Goal: Transaction & Acquisition: Book appointment/travel/reservation

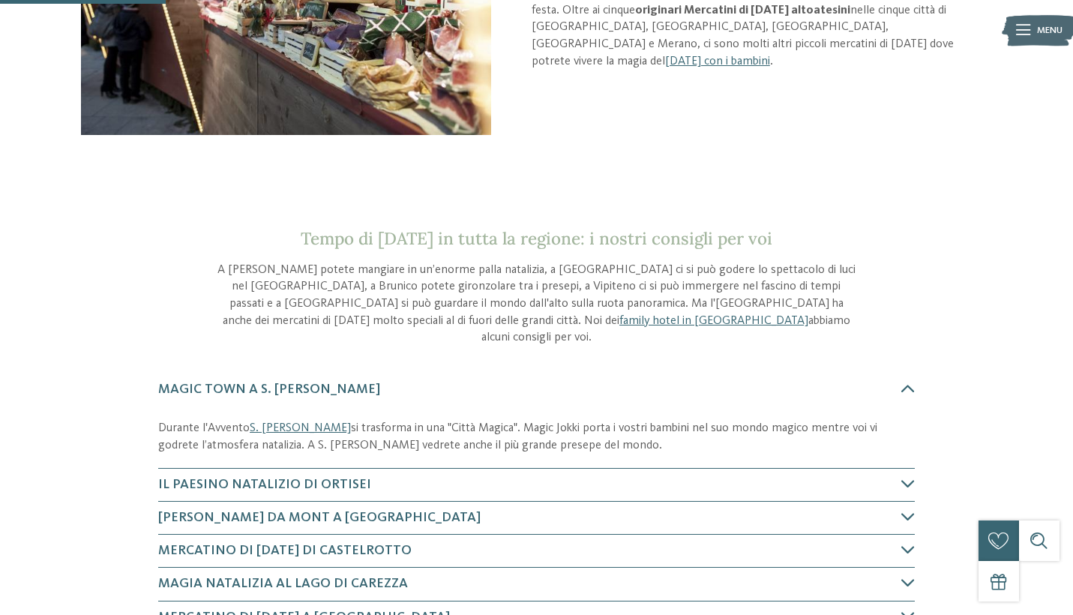
scroll to position [360, 0]
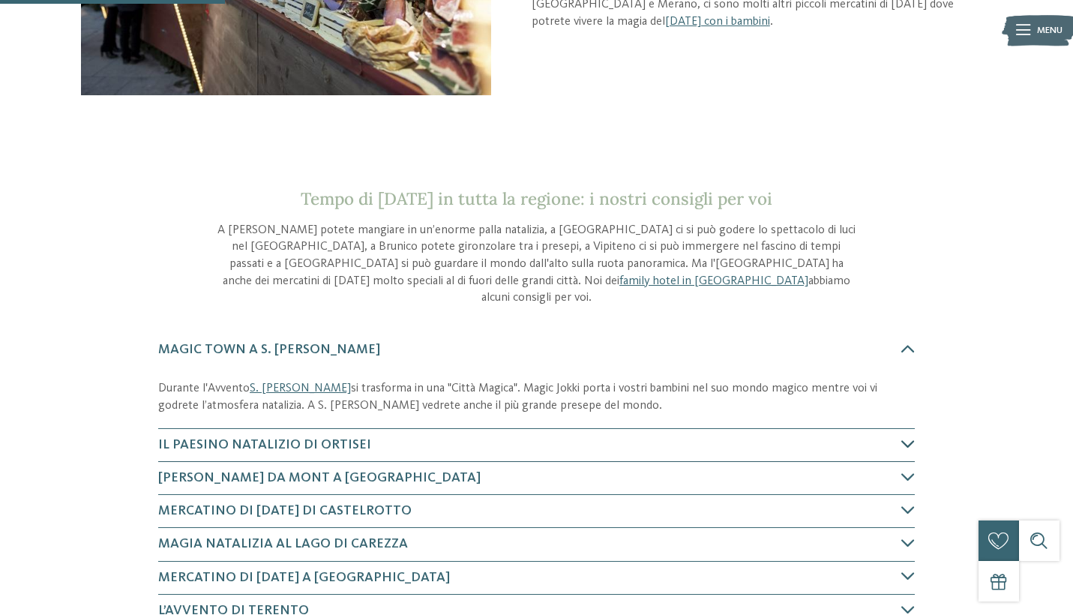
click at [905, 437] on icon at bounding box center [909, 444] width 14 height 14
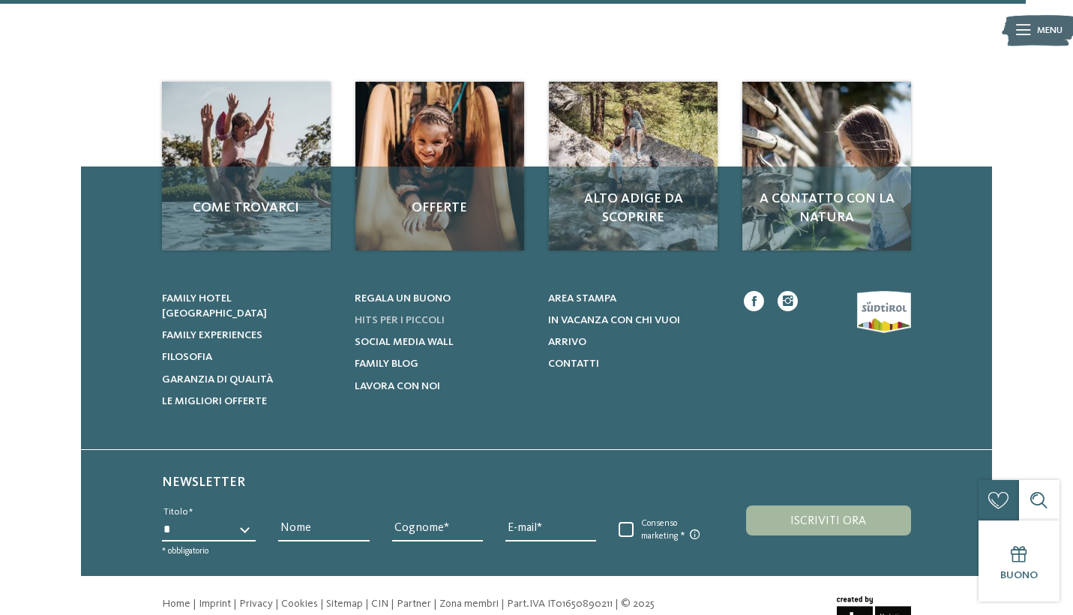
scroll to position [1704, 0]
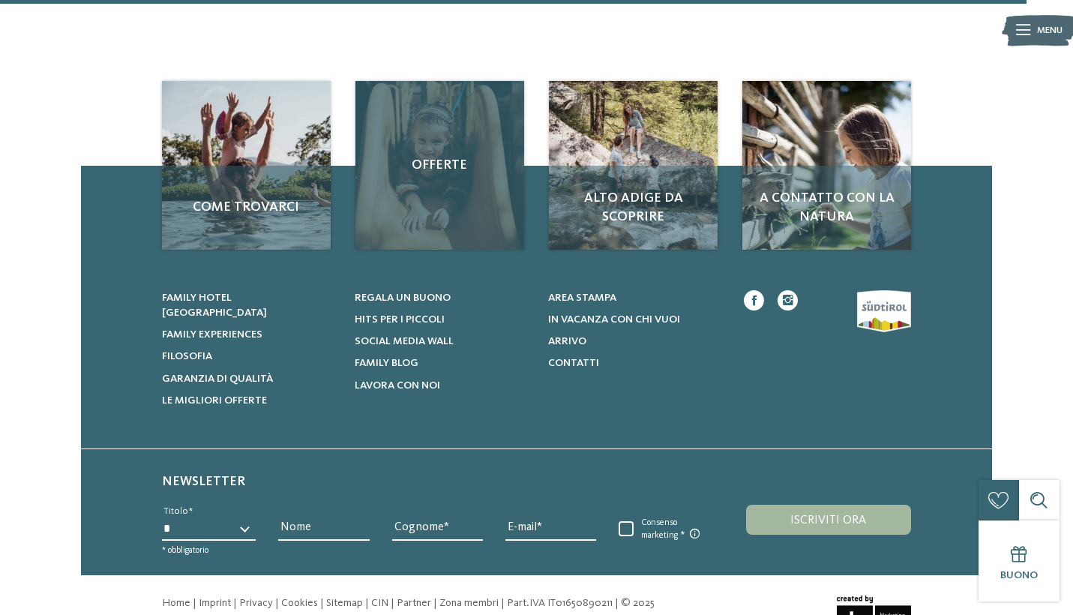
click at [476, 206] on div "Offerte" at bounding box center [440, 165] width 168 height 168
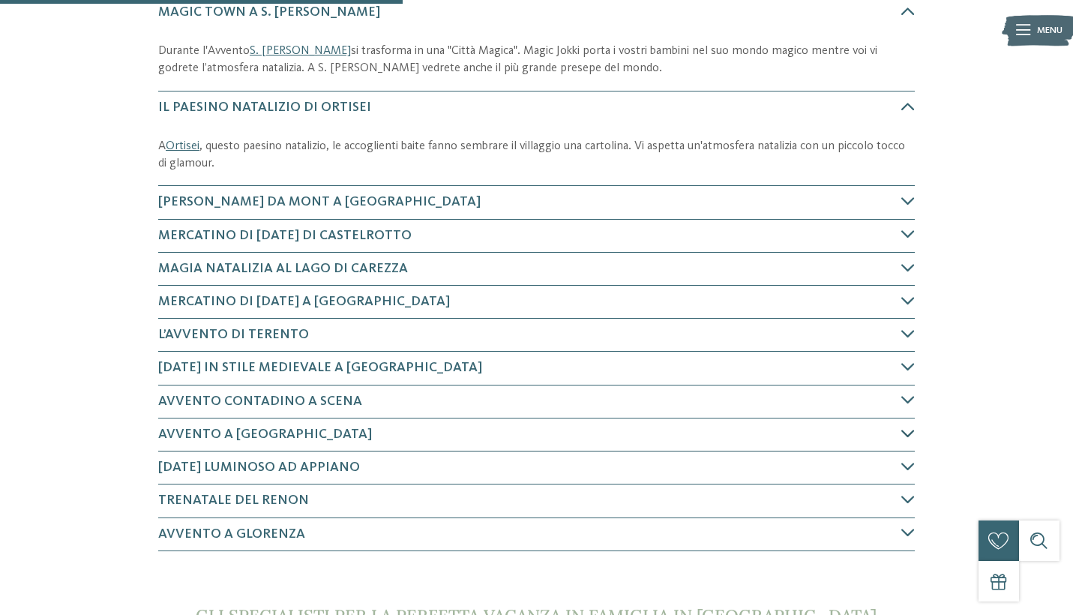
scroll to position [698, 0]
click at [175, 140] on link "Ortisei" at bounding box center [183, 146] width 34 height 12
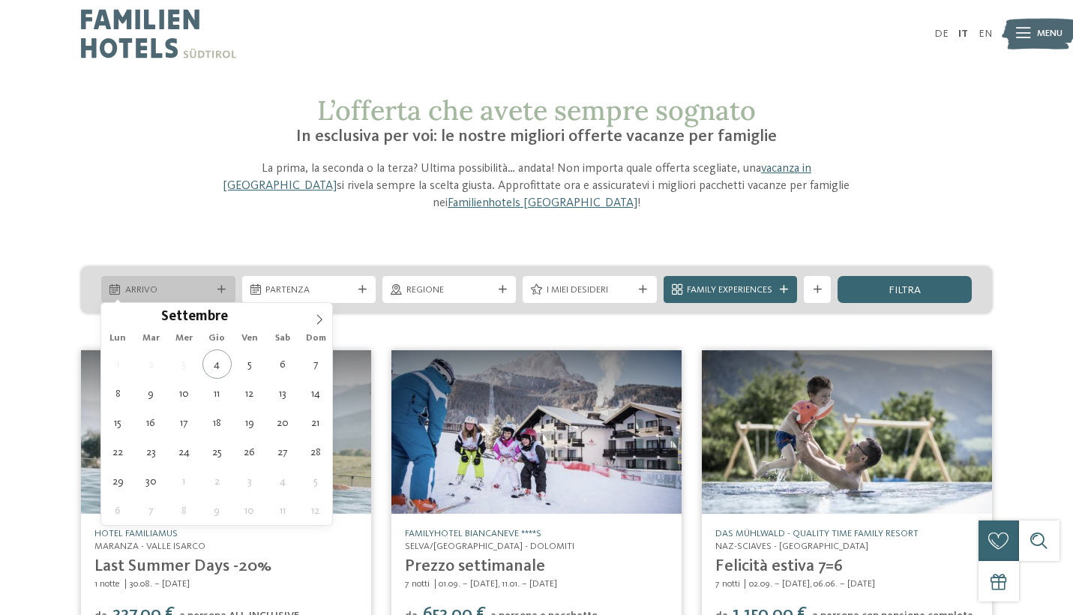
click at [200, 300] on div "Arrivo" at bounding box center [168, 289] width 134 height 27
click at [314, 317] on icon at bounding box center [319, 319] width 11 height 11
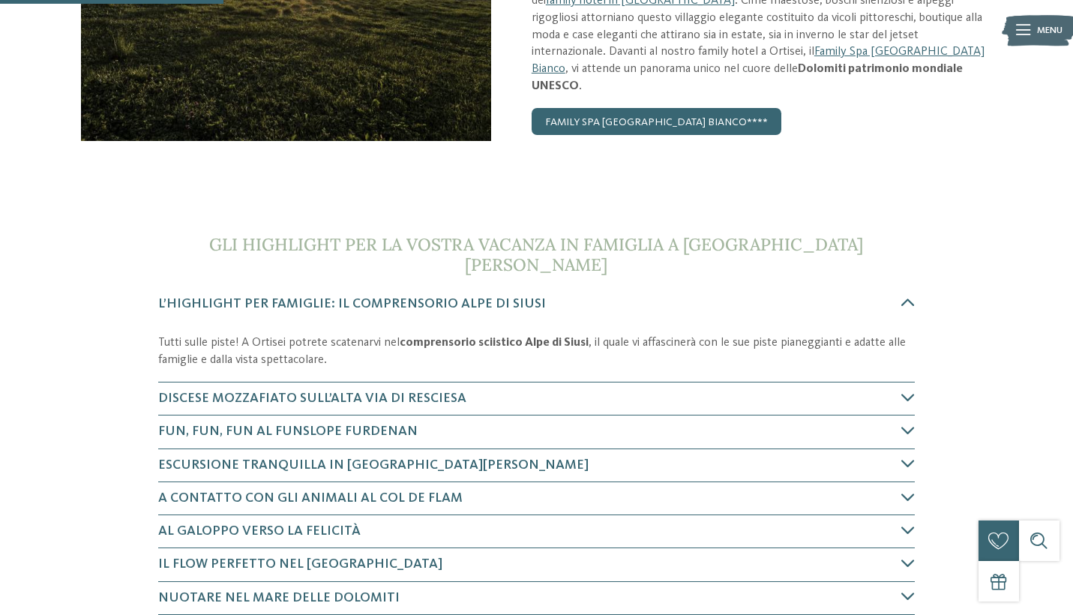
scroll to position [317, 0]
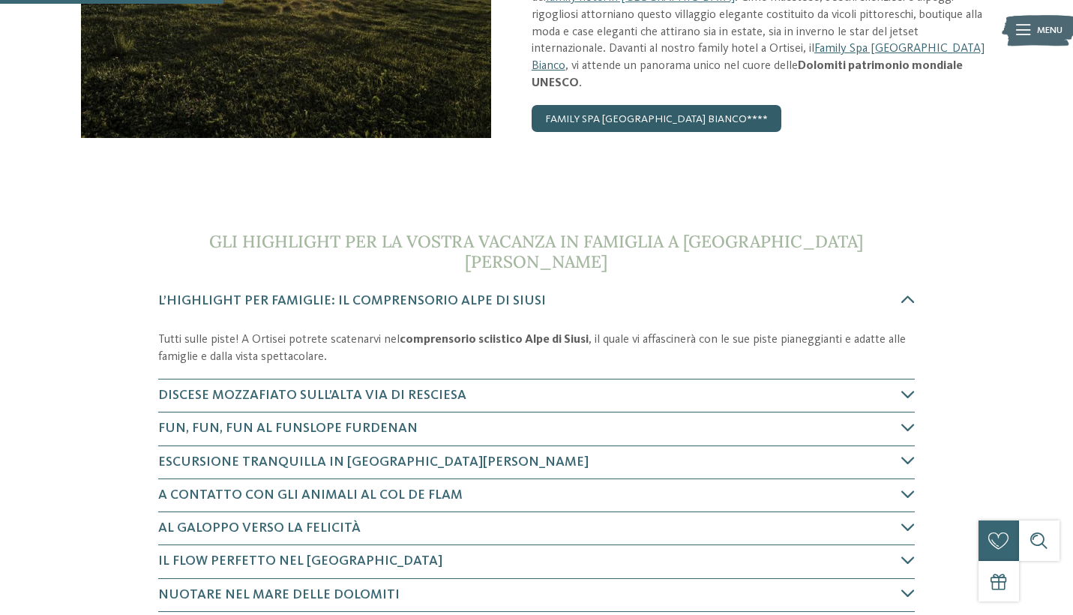
click at [708, 105] on link "Family Spa Grand Hotel Cavallino Bianco****" at bounding box center [657, 118] width 250 height 27
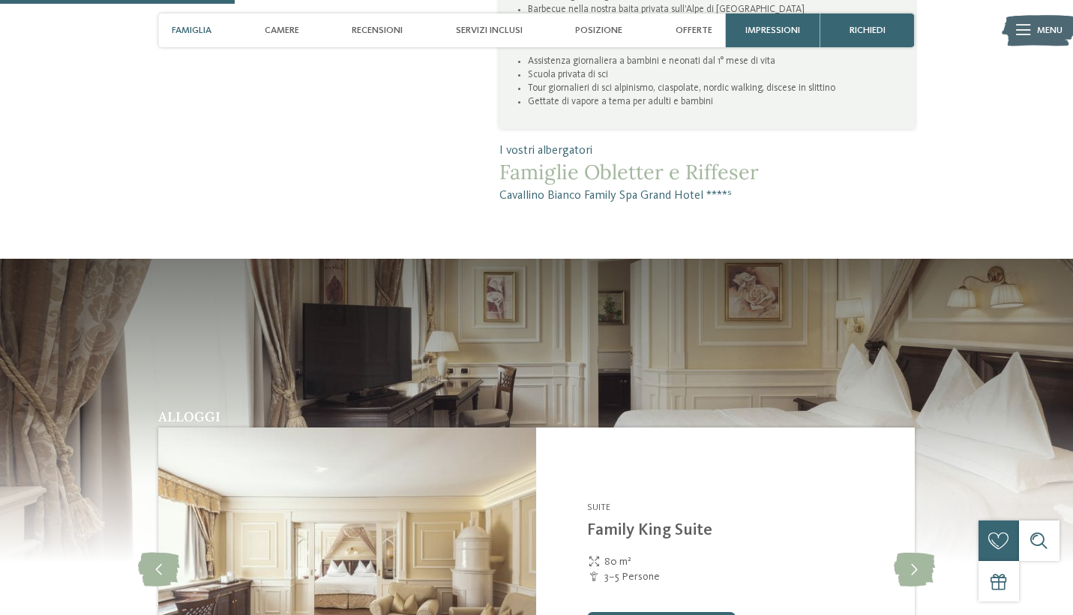
scroll to position [1055, 0]
